Goal: Book appointment/travel/reservation

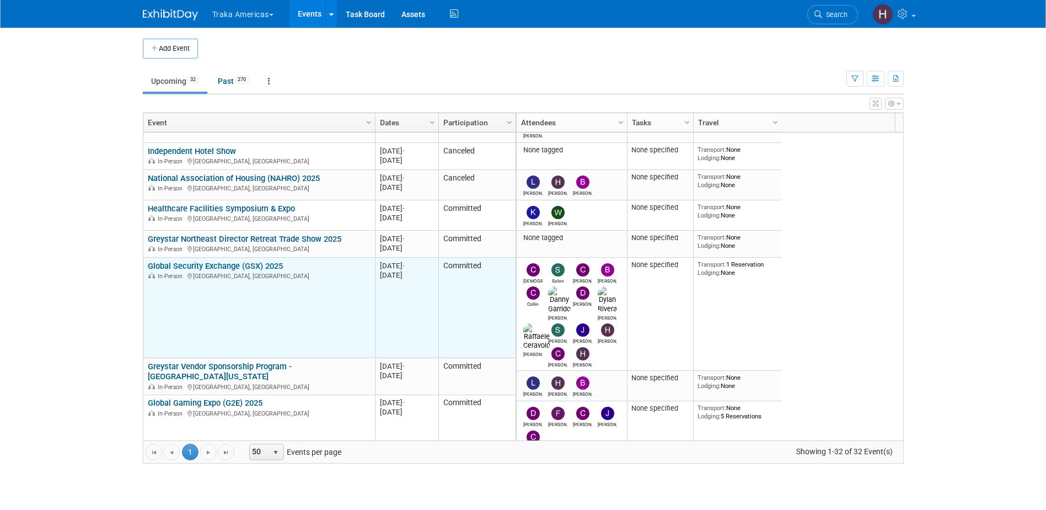
scroll to position [331, 0]
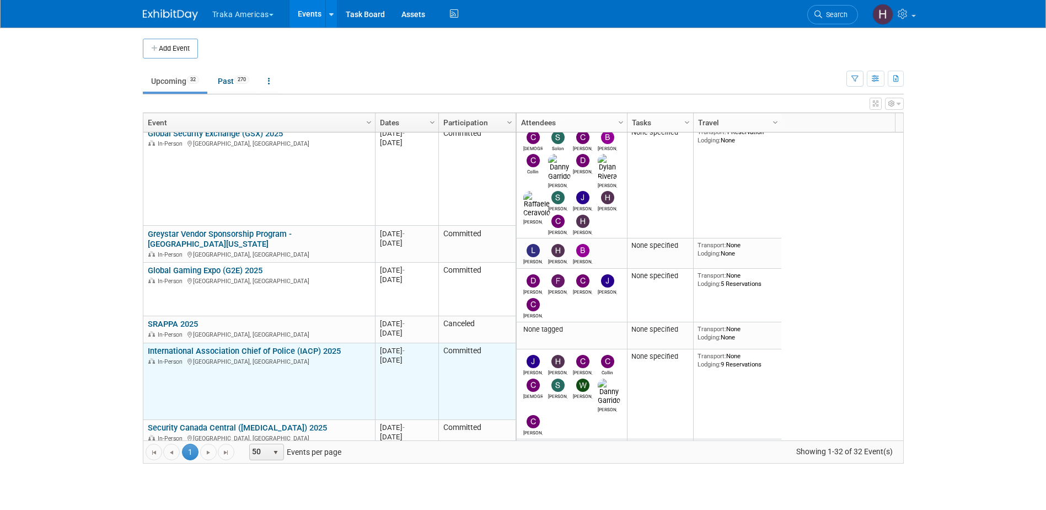
click at [187, 347] on link "International Association Chief of Police (IACP) 2025" at bounding box center [244, 351] width 193 height 10
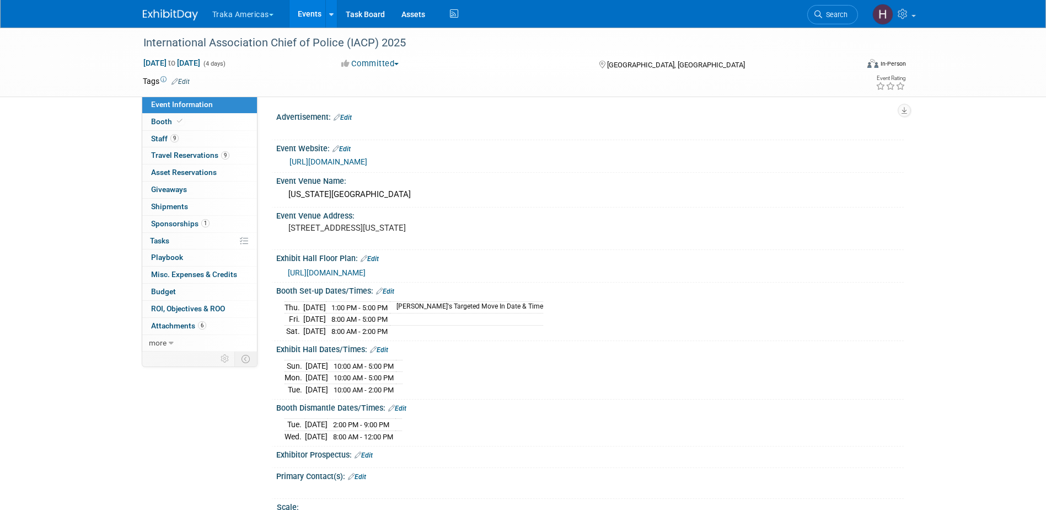
select select "National"
click at [163, 119] on span "Booth" at bounding box center [168, 121] width 34 height 9
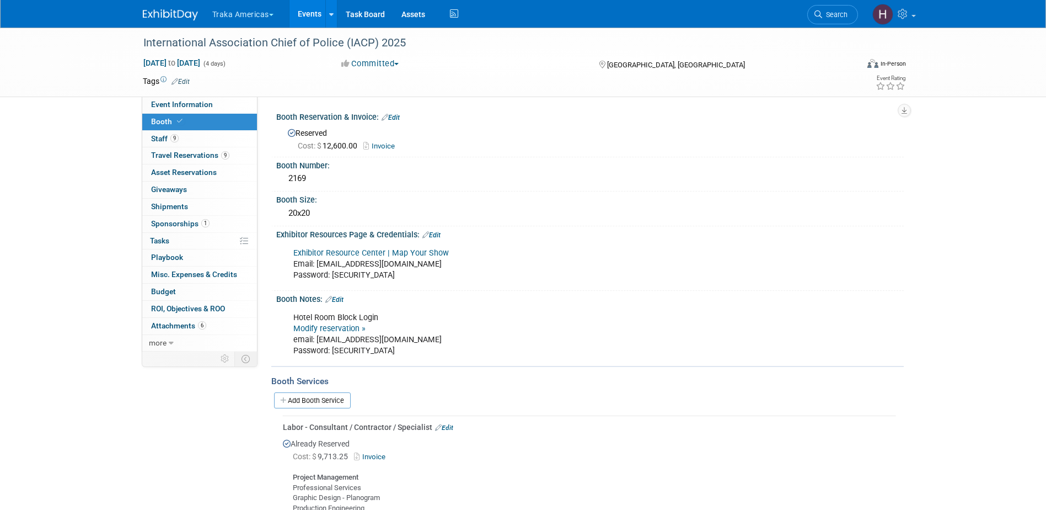
click at [490, 331] on div "Hotel Room Block Login Modify reservation » email: [EMAIL_ADDRESS][DOMAIN_NAME]…" at bounding box center [534, 334] width 497 height 55
